Goal: Transaction & Acquisition: Book appointment/travel/reservation

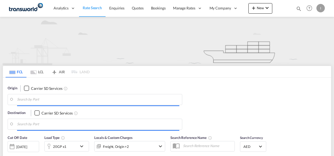
type input "Mundra, INMUN"
type input "[GEOGRAPHIC_DATA], [GEOGRAPHIC_DATA]"
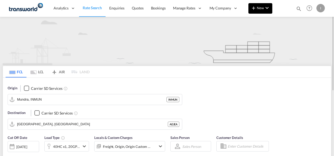
click at [261, 9] on span "New" at bounding box center [261, 8] width 20 height 4
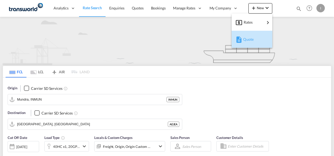
click at [247, 38] on span "Quote" at bounding box center [246, 39] width 6 height 11
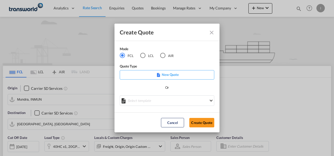
click at [166, 54] on md-radio-button "AIR" at bounding box center [166, 56] width 13 height 6
click at [201, 123] on button "Create Quote" at bounding box center [201, 122] width 25 height 9
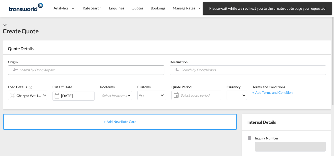
click at [76, 70] on input "Search by Door/Airport" at bounding box center [90, 69] width 142 height 9
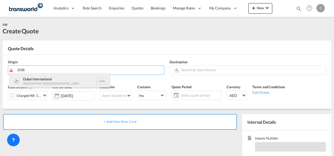
click at [51, 79] on div "Dubai International [GEOGRAPHIC_DATA] , [GEOGRAPHIC_DATA] DXB" at bounding box center [60, 81] width 100 height 16
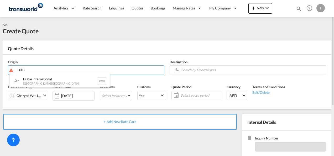
type input "Dubai International, [GEOGRAPHIC_DATA], DXB"
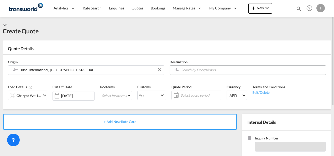
click at [222, 65] on div "Destination" at bounding box center [248, 67] width 162 height 21
click at [241, 71] on input "Search by Door/Airport" at bounding box center [252, 69] width 142 height 9
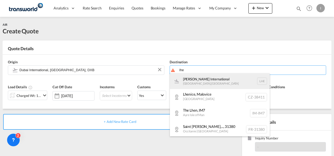
click at [227, 78] on div "[PERSON_NAME] International [GEOGRAPHIC_DATA] , [GEOGRAPHIC_DATA] LHE" at bounding box center [220, 81] width 100 height 16
type input "[PERSON_NAME] International, [GEOGRAPHIC_DATA], LHE"
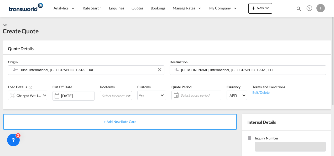
click at [113, 97] on md-select "Select Incoterms DDP - export Delivery Duty Paid DAP - export Delivered at Plac…" at bounding box center [116, 95] width 32 height 9
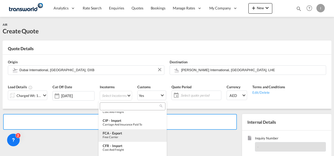
scroll to position [65, 0]
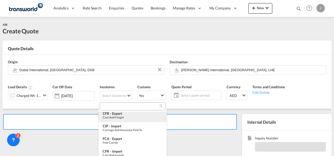
click at [110, 112] on div "CFR - export" at bounding box center [133, 113] width 60 height 4
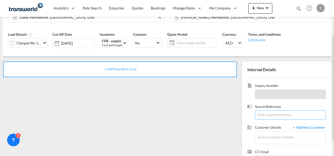
click at [264, 115] on input at bounding box center [290, 114] width 71 height 9
click at [272, 114] on input at bounding box center [290, 114] width 71 height 9
drag, startPoint x: 268, startPoint y: 117, endPoint x: 213, endPoint y: 134, distance: 58.1
click at [226, 125] on div "+ Add New Rate Card Internal Details Inquiry Number - Search Reference eros Cus…" at bounding box center [167, 115] width 329 height 118
paste input "TWI 21460"
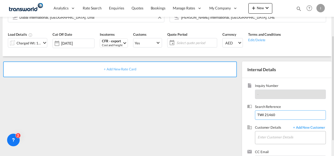
type input "TWI 21460"
click at [261, 138] on input "Enter Customer Details" at bounding box center [292, 137] width 68 height 12
type input "s"
type input "r"
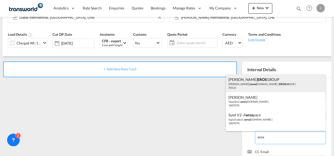
click at [248, 86] on div "[PERSON_NAME] EROS GROUP [PERSON_NAME]@ eros [DOMAIN_NAME] | EROS GROUP | 70531" at bounding box center [276, 83] width 100 height 18
type input "EROS GROUP, [PERSON_NAME] EROS GROUP, [PERSON_NAME][EMAIL_ADDRESS][DOMAIN_NAME]"
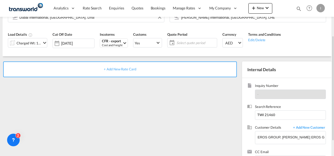
click at [120, 70] on span "+ Add New Rate Card" at bounding box center [120, 69] width 32 height 4
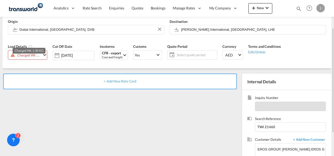
click at [35, 58] on div "Charged Wt: 1.00 KG" at bounding box center [29, 54] width 24 height 7
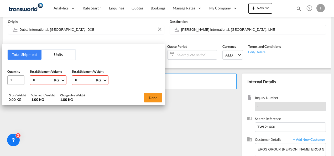
drag, startPoint x: 39, startPoint y: 79, endPoint x: 24, endPoint y: 80, distance: 15.0
click at [24, 80] on div "Quantity 1 Total Shipment Volume 0 KG CBM CFT KG LB Total Shipment Weight 0 KG …" at bounding box center [83, 77] width 152 height 16
type input "450"
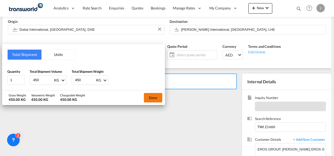
type input "450"
click at [151, 98] on button "Done" at bounding box center [153, 97] width 18 height 9
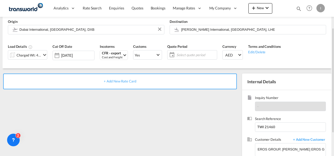
scroll to position [67, 0]
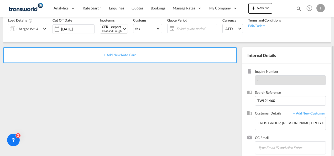
click at [116, 54] on span "+ Add New Rate Card" at bounding box center [120, 55] width 32 height 4
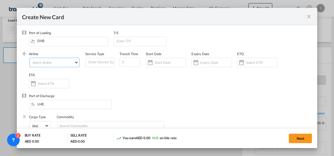
click at [54, 64] on md-select "Select Airline AIR EXPRESS S.A. (1166- / -) CMA CGM Air Cargo (1140-2C / -) DDW…" at bounding box center [54, 62] width 50 height 9
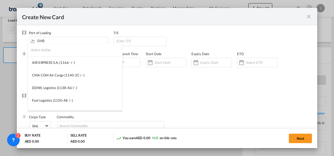
click at [45, 54] on input "search" at bounding box center [77, 50] width 92 height 13
type input "A"
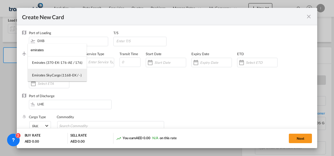
type input "emirates"
click at [44, 74] on div "Emirates SkyCargo (1168-EK / -)" at bounding box center [57, 75] width 50 height 5
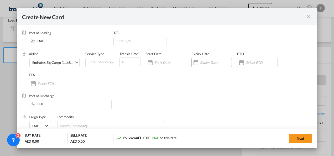
click at [207, 63] on input "Create New CardPort ..." at bounding box center [216, 62] width 32 height 4
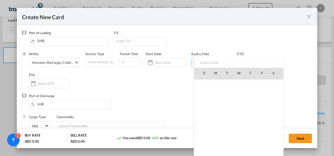
scroll to position [121609, 0]
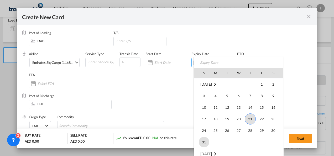
click at [205, 141] on span "31" at bounding box center [204, 142] width 11 height 11
type input "[DATE]"
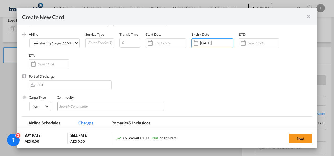
scroll to position [26, 0]
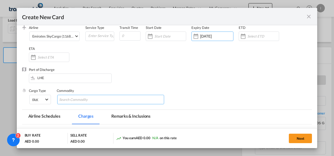
click at [72, 101] on input "Search Commodity" at bounding box center [83, 100] width 48 height 8
type input "General cargo"
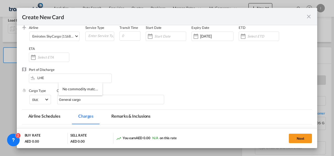
click at [171, 71] on div "Port of Discharge LHE" at bounding box center [167, 77] width 290 height 21
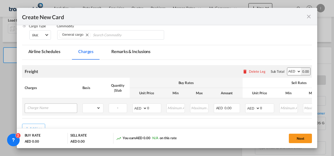
scroll to position [105, 0]
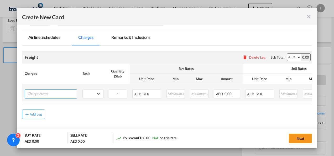
click at [40, 92] on input "Charge Name" at bounding box center [52, 94] width 50 height 8
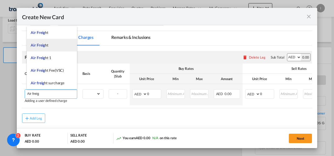
click at [43, 44] on span "Air Freig" at bounding box center [38, 45] width 14 height 4
type input "Air Freight"
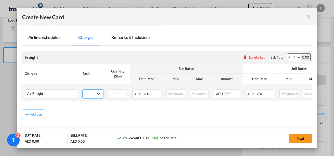
click at [93, 94] on select "gross_weight volumetric_weight per_shipment per_bl per_km % on air freight per_…" at bounding box center [92, 94] width 18 height 8
select select "chargeable_weight"
click at [83, 90] on select "gross_weight volumetric_weight per_shipment per_bl per_km % on air freight per_…" at bounding box center [92, 94] width 18 height 8
drag, startPoint x: 265, startPoint y: 92, endPoint x: 248, endPoint y: 94, distance: 16.1
click at [248, 94] on md-input-container "AED AFN ALL AMD ANG AOA ARS AUD AWG AZN BAM BBD BDT BGN BHD BIF BMD BND [PERSON…" at bounding box center [259, 93] width 29 height 9
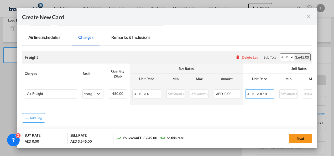
type input "8.10"
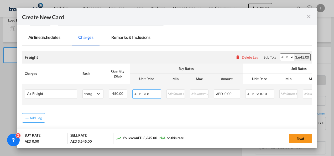
drag, startPoint x: 149, startPoint y: 93, endPoint x: 136, endPoint y: 93, distance: 12.6
click at [136, 93] on md-input-container "AED AFN ALL AMD ANG AOA ARS AUD AWG AZN BAM BBD BDT BGN BHD BIF BMD BND [PERSON…" at bounding box center [146, 93] width 29 height 9
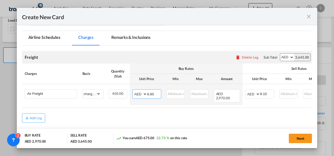
type input "6.60"
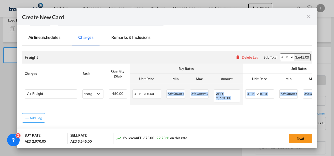
drag, startPoint x: 146, startPoint y: 104, endPoint x: 274, endPoint y: 107, distance: 128.0
click at [274, 107] on air-lcl-rate-modification "Freight Please enter leg name Leg Name Already Exists Delete Leg Sub Total AED …" at bounding box center [167, 84] width 290 height 77
drag, startPoint x: 274, startPoint y: 107, endPoint x: 262, endPoint y: 107, distance: 12.3
click at [265, 107] on air-lcl-rate-modification "Freight Please enter leg name Leg Name Already Exists Delete Leg Sub Total AED …" at bounding box center [167, 84] width 290 height 77
click at [243, 107] on air-lcl-rate-modification "Freight Please enter leg name Leg Name Already Exists Delete Leg Sub Total AED …" at bounding box center [167, 84] width 290 height 77
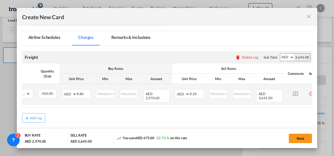
scroll to position [0, 71]
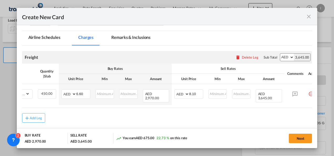
click at [293, 105] on air-lcl-rate-modification "Freight Please enter leg name Leg Name Already Exists Delete Leg Sub Total AED …" at bounding box center [167, 84] width 290 height 77
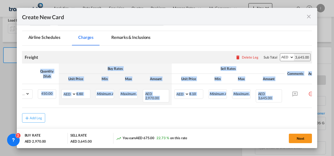
scroll to position [0, 86]
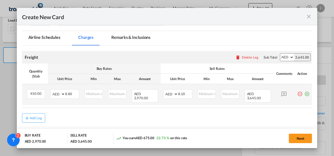
click at [305, 94] on md-icon "icon-plus-circle-outline green-400-fg" at bounding box center [306, 91] width 5 height 5
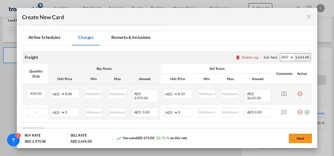
scroll to position [0, 0]
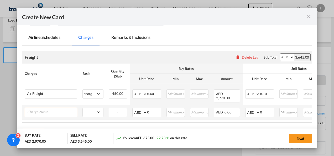
click at [31, 108] on input "Charge Name" at bounding box center [52, 112] width 50 height 8
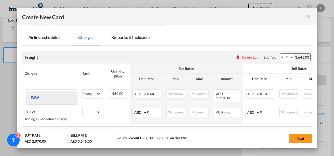
type input "EXW"
click at [36, 99] on span "EXW" at bounding box center [35, 97] width 8 height 4
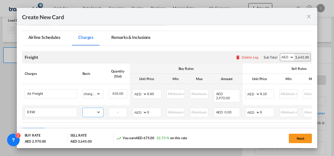
click at [90, 109] on select "gross_weight volumetric_weight per_shipment per_bl per_km % on air freight per_…" at bounding box center [92, 112] width 18 height 8
select select "per_shipment"
click at [83, 108] on select "gross_weight volumetric_weight per_shipment per_bl per_km % on air freight per_…" at bounding box center [92, 112] width 18 height 8
click at [148, 110] on input "0" at bounding box center [154, 112] width 14 height 8
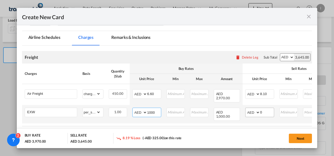
type input "1000"
drag, startPoint x: 265, startPoint y: 107, endPoint x: 251, endPoint y: 107, distance: 13.7
click at [251, 108] on md-input-container "AED AFN ALL AMD ANG AOA ARS AUD AWG AZN BAM BBD BDT BGN BHD BIF BMD BND [PERSON…" at bounding box center [259, 112] width 29 height 9
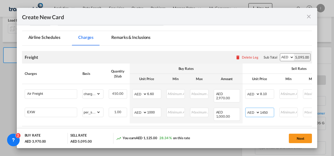
type input "1450"
click at [214, 145] on md-dialog-actions "BUY RATE AED 3,970.00 SELL RATE AED 5,095.00 You earn AED 1,125.00 28.34 % on t…" at bounding box center [167, 138] width 301 height 20
click at [307, 141] on button "Next" at bounding box center [300, 138] width 23 height 9
type input "6.6"
type input "8.1"
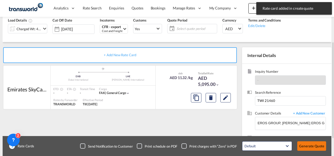
click at [306, 147] on button "Generate Quote" at bounding box center [311, 145] width 29 height 9
click at [308, 147] on button "Generate Quote" at bounding box center [311, 145] width 29 height 9
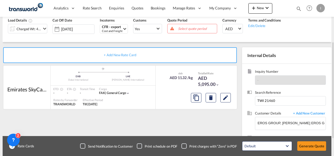
click at [186, 29] on span "Select quote period" at bounding box center [197, 28] width 38 height 5
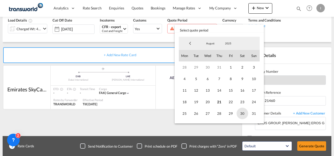
click at [247, 113] on span "30" at bounding box center [243, 114] width 12 height 12
click at [255, 114] on span "31" at bounding box center [254, 114] width 12 height 12
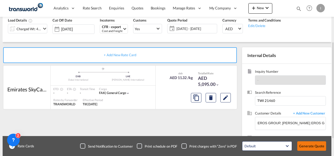
click at [313, 143] on button "Generate Quote" at bounding box center [311, 145] width 29 height 9
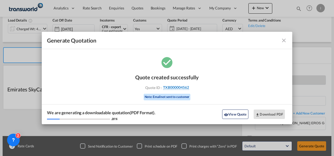
click at [176, 86] on span "TXB000004562" at bounding box center [176, 87] width 26 height 5
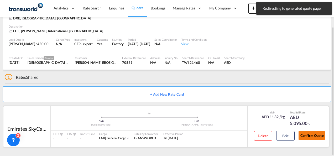
click at [307, 135] on button "Confirm Quote" at bounding box center [312, 135] width 26 height 9
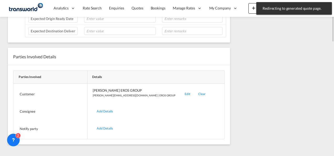
scroll to position [90, 0]
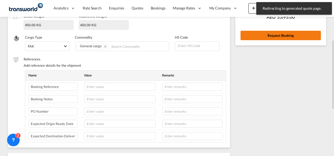
click at [259, 38] on button "Request Booking" at bounding box center [281, 35] width 80 height 9
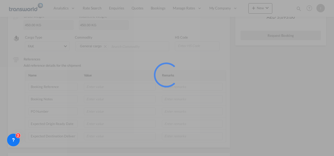
scroll to position [10, 0]
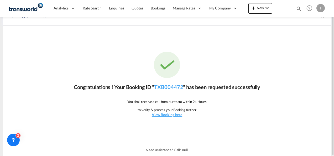
click at [173, 95] on div "Congratulations ! Your Booking ID " TXB004472 " has been requested successfully…" at bounding box center [167, 84] width 329 height 118
click at [170, 87] on link "TXB004472" at bounding box center [168, 87] width 29 height 6
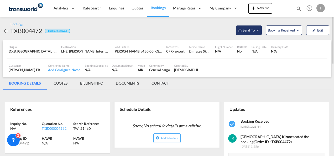
click at [251, 26] on button "Send To" at bounding box center [249, 29] width 26 height 9
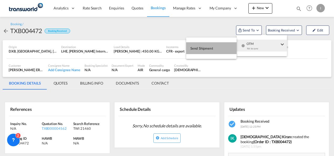
click at [214, 52] on button "Send Shipment" at bounding box center [211, 48] width 50 height 12
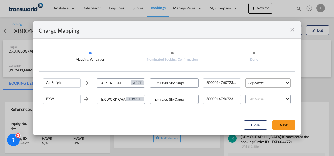
click at [263, 84] on md-select "Leg Name HANDLING ORIGIN HANDLING DESTINATION OTHERS TL PICK UP CUSTOMS ORIGIN …" at bounding box center [267, 82] width 45 height 9
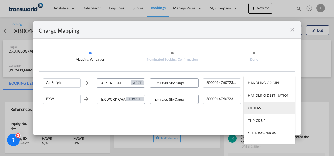
scroll to position [34, 0]
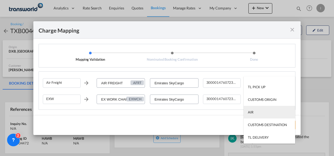
click at [257, 110] on md-option "AIR" at bounding box center [269, 112] width 51 height 13
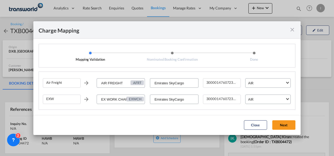
click at [277, 125] on button "Next" at bounding box center [283, 124] width 23 height 9
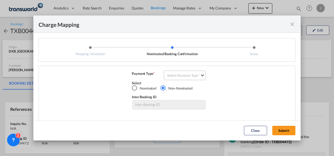
click at [185, 76] on md-select "Select Payment Type COLLECT PREPAID" at bounding box center [185, 75] width 42 height 9
click at [185, 76] on md-option "COLLECT" at bounding box center [184, 75] width 46 height 13
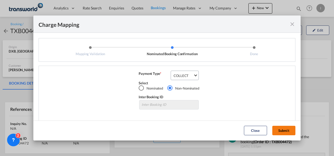
click at [288, 131] on button "Submit" at bounding box center [283, 130] width 23 height 9
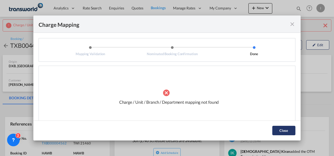
click at [276, 132] on button "Close" at bounding box center [283, 130] width 23 height 9
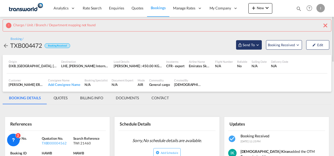
click at [253, 47] on span "Send To" at bounding box center [248, 44] width 13 height 5
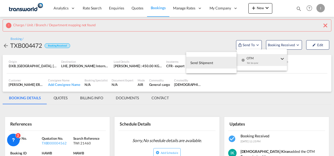
click at [173, 91] on md-backdrop at bounding box center [167, 78] width 334 height 156
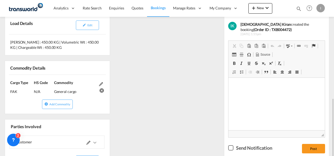
scroll to position [184, 0]
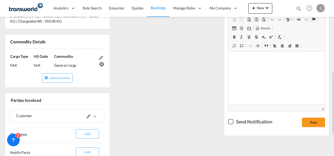
click at [91, 115] on span at bounding box center [92, 116] width 12 height 13
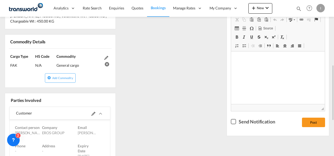
click at [86, 113] on div at bounding box center [82, 113] width 44 height 13
click at [91, 112] on md-icon at bounding box center [93, 114] width 4 height 4
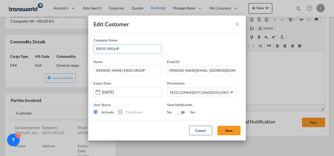
click at [123, 49] on input "EROS GROUP" at bounding box center [128, 49] width 65 height 8
click at [111, 49] on input "EROS GROUP" at bounding box center [128, 49] width 65 height 8
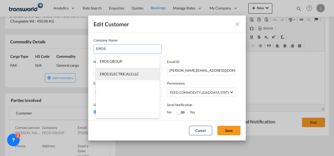
click at [113, 71] on li "EROS ELECTRICALS LLC" at bounding box center [128, 74] width 64 height 13
type input "EROS ELECTRICALS LLC"
type input "[EMAIL_ADDRESS][DOMAIN_NAME]"
type input "042098888"
type input "70530"
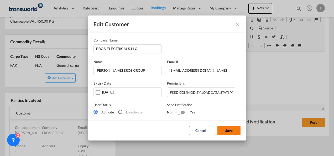
click at [229, 127] on button "Save" at bounding box center [228, 130] width 23 height 9
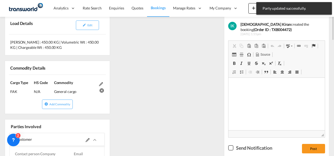
scroll to position [0, 0]
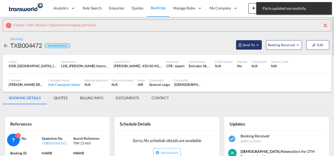
click at [253, 49] on button "Send To" at bounding box center [249, 44] width 26 height 9
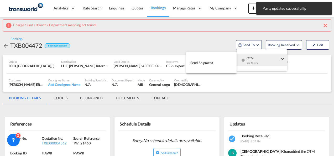
click at [254, 56] on span "OTM" at bounding box center [263, 56] width 33 height 5
click at [222, 64] on button "Send Shipment" at bounding box center [211, 63] width 50 height 12
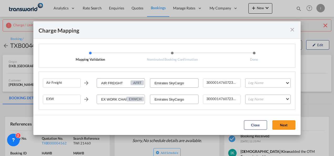
click at [261, 85] on md-select "Leg Name HANDLING ORIGIN HANDLING DESTINATION OTHERS TL PICK UP CUSTOMS ORIGIN …" at bounding box center [267, 82] width 45 height 9
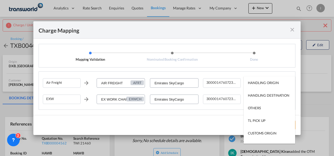
click at [261, 85] on md-option "HANDLING ORIGIN" at bounding box center [269, 82] width 51 height 13
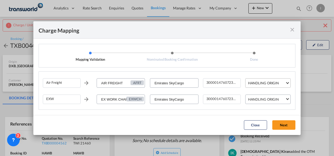
click at [263, 85] on div "HANDLING ORIGIN" at bounding box center [263, 83] width 31 height 4
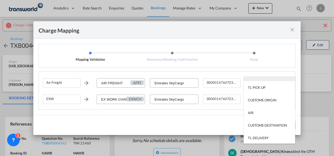
scroll to position [34, 0]
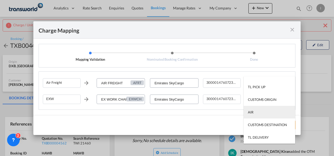
click at [258, 113] on md-option "AIR" at bounding box center [269, 112] width 51 height 13
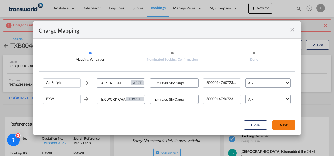
click at [280, 125] on button "Next" at bounding box center [283, 124] width 23 height 9
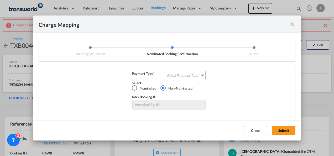
click at [186, 76] on md-select "Select Payment Type COLLECT PREPAID" at bounding box center [185, 75] width 42 height 9
click at [185, 76] on md-option "COLLECT" at bounding box center [184, 75] width 46 height 13
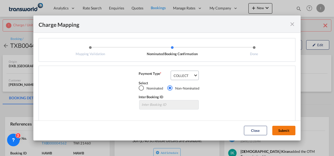
click at [280, 135] on button "Submit" at bounding box center [283, 130] width 23 height 9
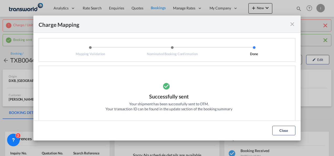
click at [291, 24] on md-icon "icon-close fg-AAA8AD cursor" at bounding box center [292, 24] width 6 height 6
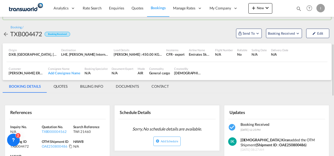
scroll to position [79, 0]
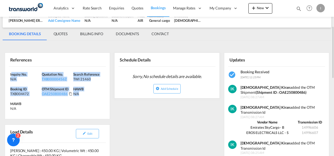
drag, startPoint x: 91, startPoint y: 103, endPoint x: 11, endPoint y: 75, distance: 85.5
click at [11, 75] on div "Inquiry No. N/A Quotation No. TXB000004562 Search Reference TWI 21460 Booking I…" at bounding box center [57, 93] width 105 height 52
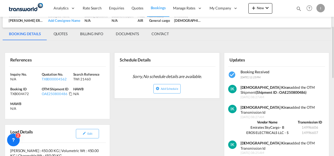
drag, startPoint x: 11, startPoint y: 74, endPoint x: 132, endPoint y: 132, distance: 133.8
click at [77, 115] on div "Inquiry No. N/A Quotation No. TXB000004562 Search Reference TWI 21460 Booking I…" at bounding box center [57, 93] width 105 height 52
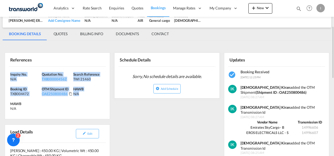
drag, startPoint x: 82, startPoint y: 95, endPoint x: 5, endPoint y: 74, distance: 80.4
click at [5, 74] on div "Inquiry No. N/A Quotation No. TXB000004562 Search Reference TWI 21460 Booking I…" at bounding box center [57, 93] width 105 height 52
drag, startPoint x: 5, startPoint y: 74, endPoint x: 21, endPoint y: 74, distance: 16.0
copy div "Inquiry No. N/A Quotation No. TXB000004562 Search Reference TWI 21460 Booking I…"
click at [279, 135] on div "[DEMOGRAPHIC_DATA] [PERSON_NAME] added the OTM Transmission Id [DATE] 08:25 AM …" at bounding box center [276, 150] width 105 height 30
